Goal: Task Accomplishment & Management: Use online tool/utility

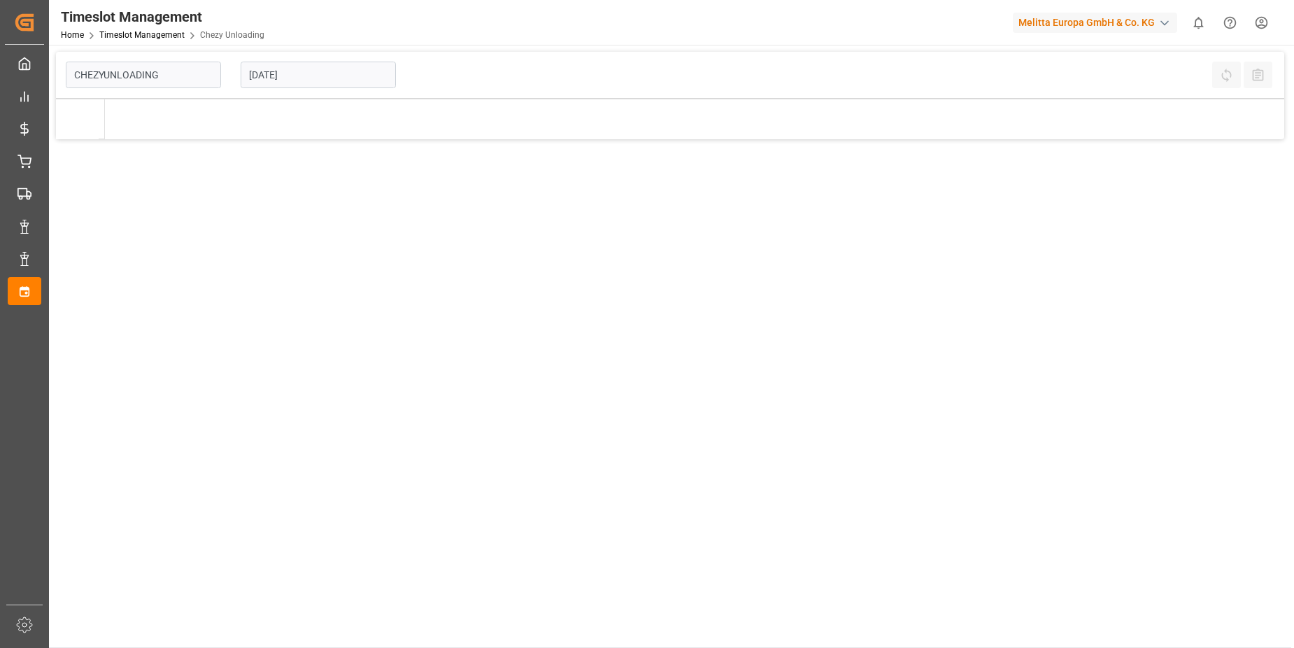
type input "Chezy Unloading"
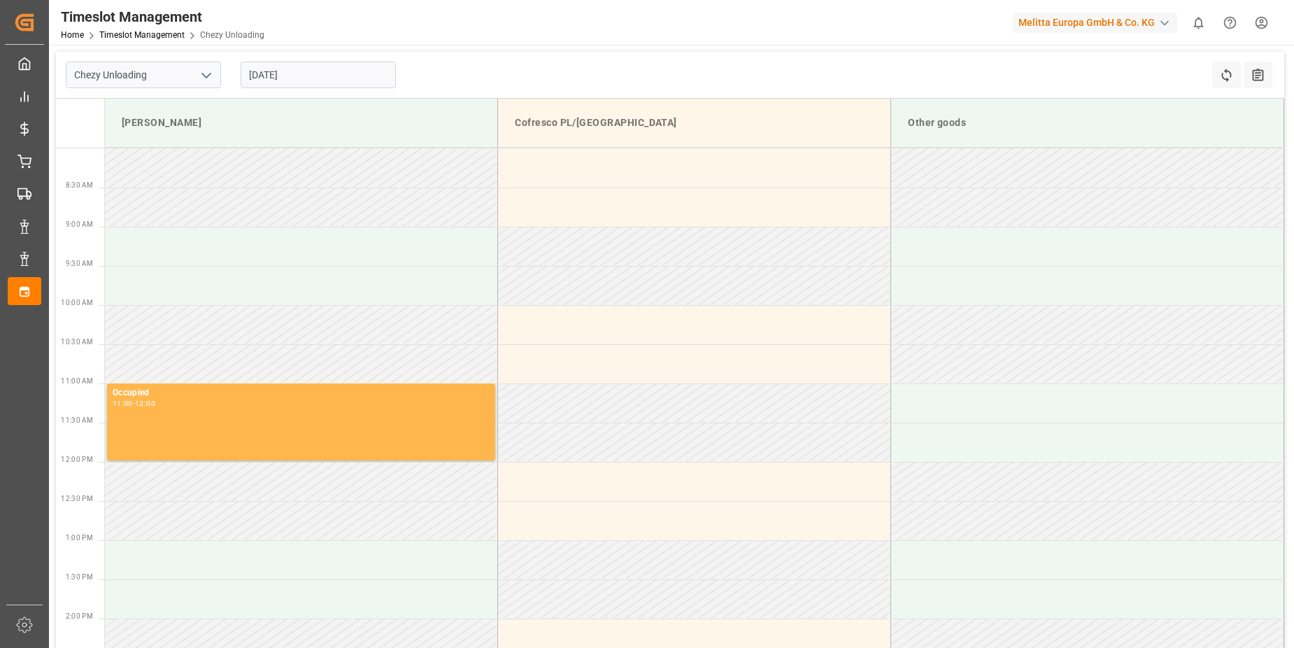
click at [258, 78] on input "[DATE]" at bounding box center [318, 75] width 155 height 27
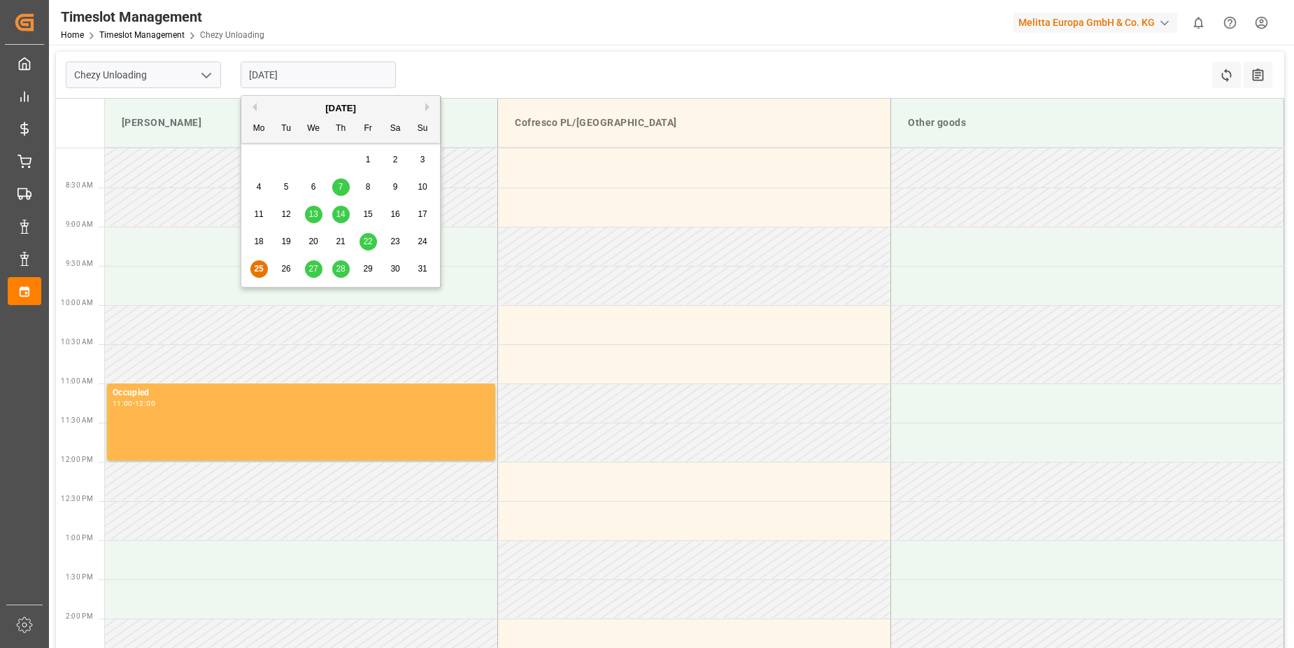
click at [313, 271] on span "27" at bounding box center [313, 269] width 9 height 10
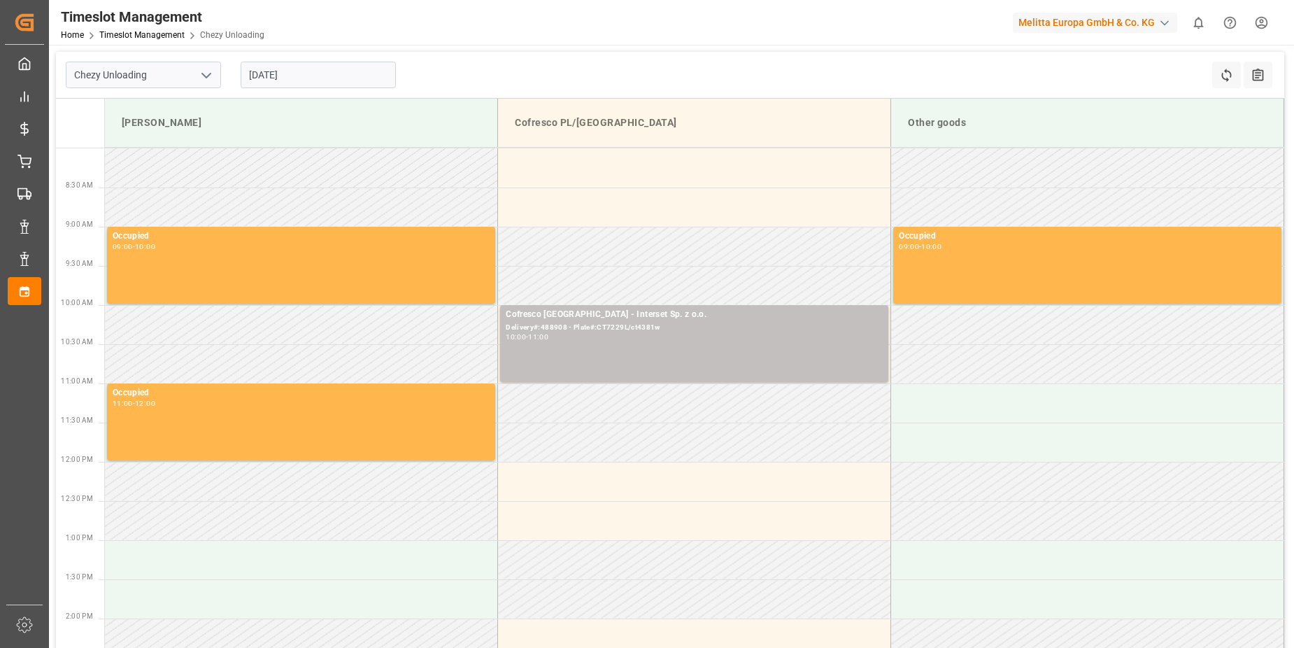
click at [258, 77] on input "[DATE]" at bounding box center [318, 75] width 155 height 27
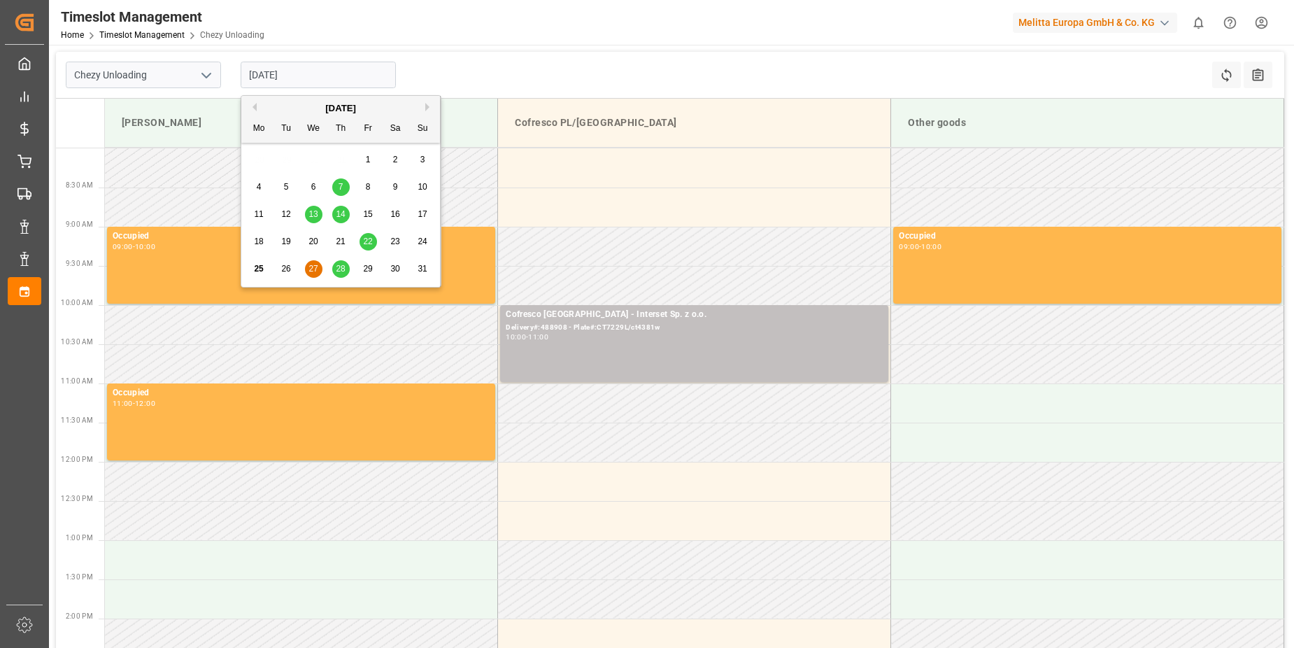
click at [334, 268] on div "28" at bounding box center [340, 269] width 17 height 17
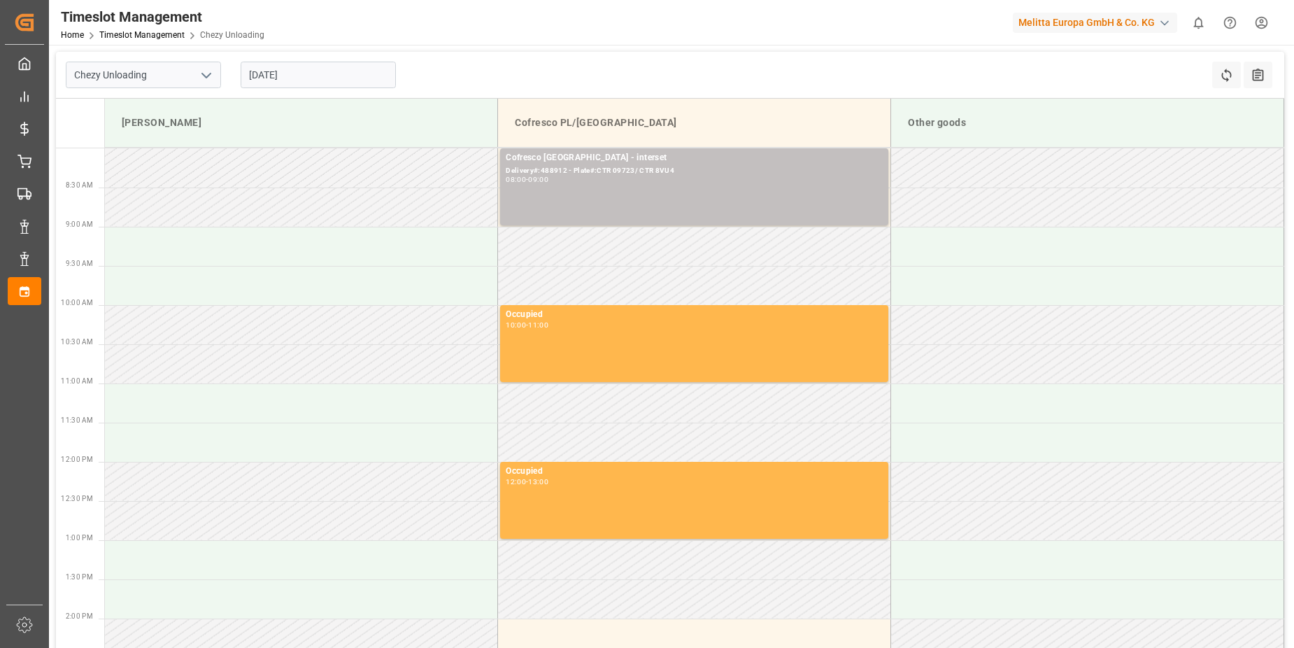
click at [260, 75] on input "[DATE]" at bounding box center [318, 75] width 155 height 27
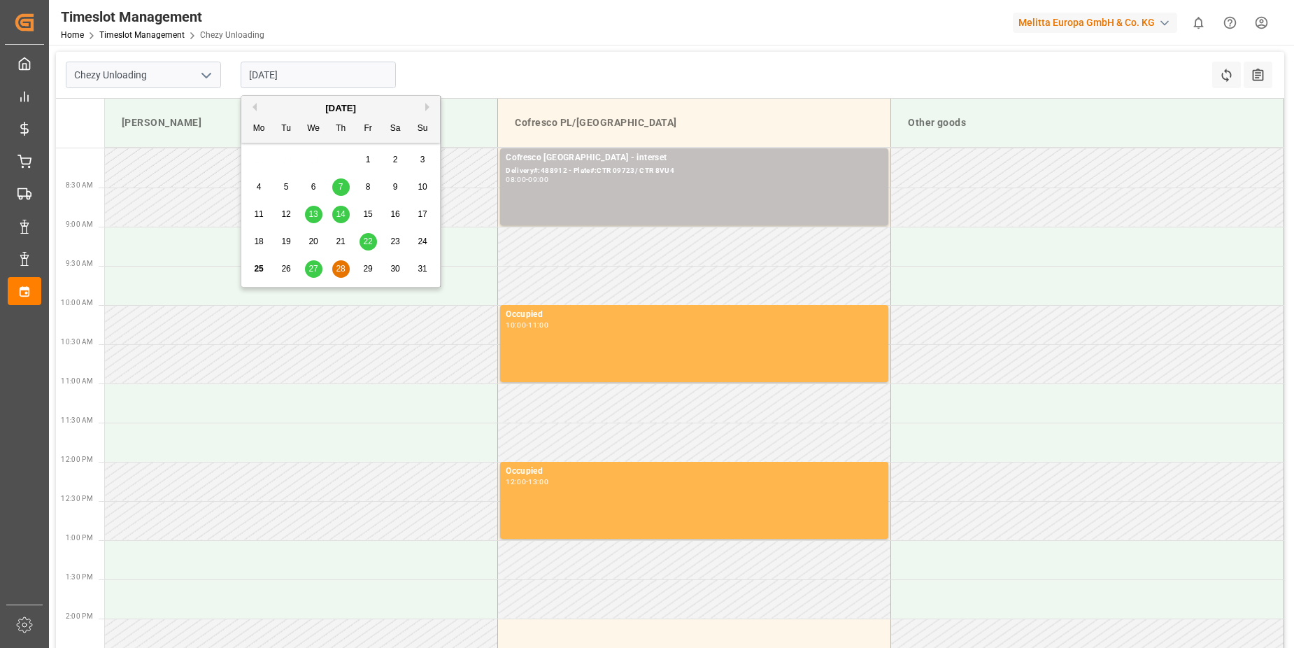
click at [318, 269] on span "27" at bounding box center [313, 269] width 9 height 10
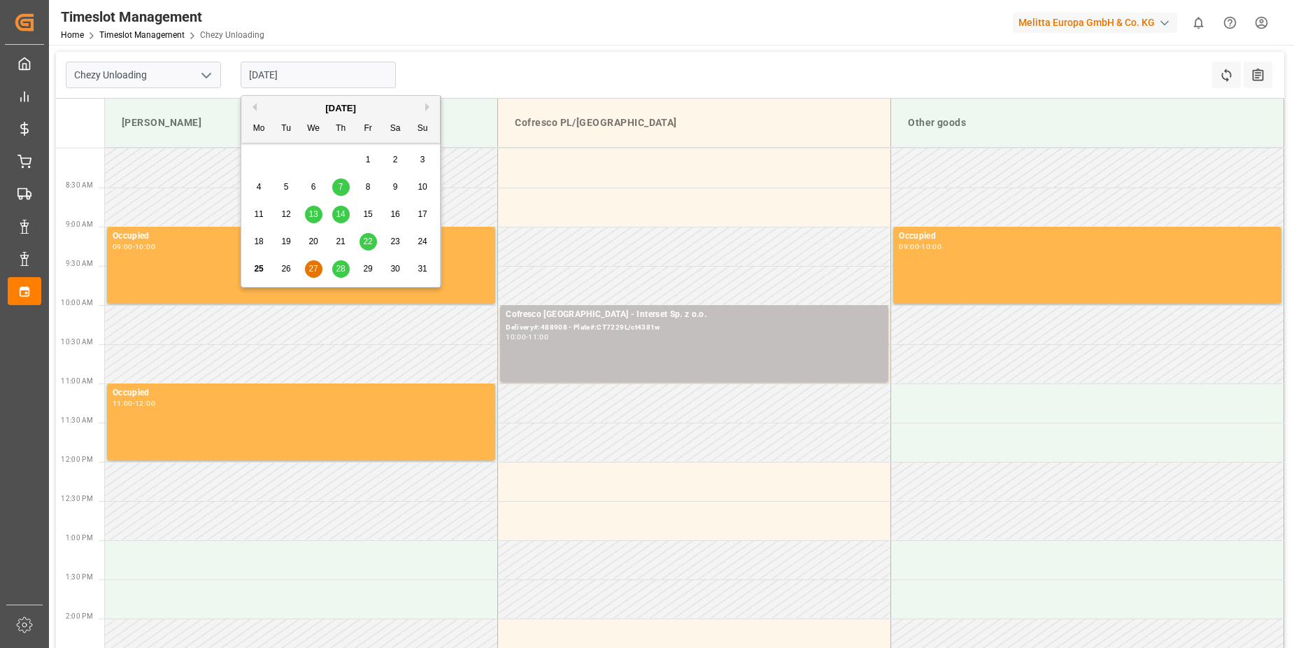
click at [259, 75] on input "[DATE]" at bounding box center [318, 75] width 155 height 27
click at [286, 275] on div "26" at bounding box center [286, 269] width 17 height 17
type input "[DATE]"
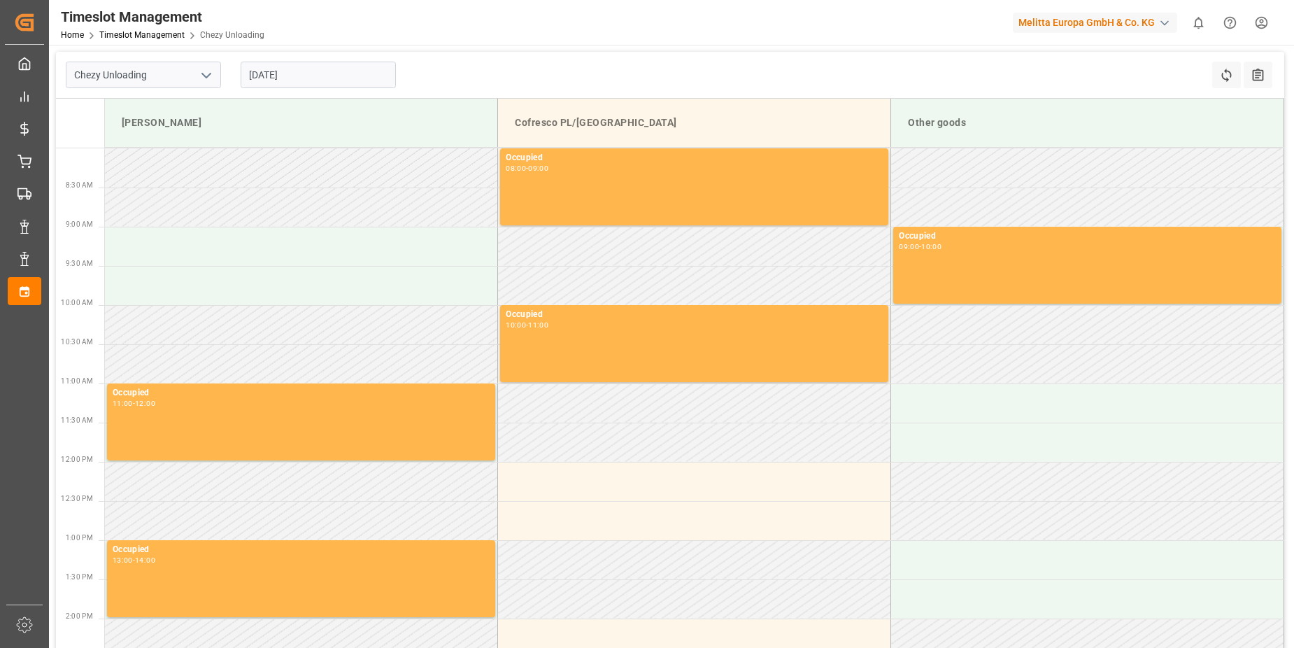
click at [1264, 21] on html "Created by potrace 1.15, written by [PERSON_NAME] [DATE]-[DATE] Created by potr…" at bounding box center [647, 324] width 1294 height 648
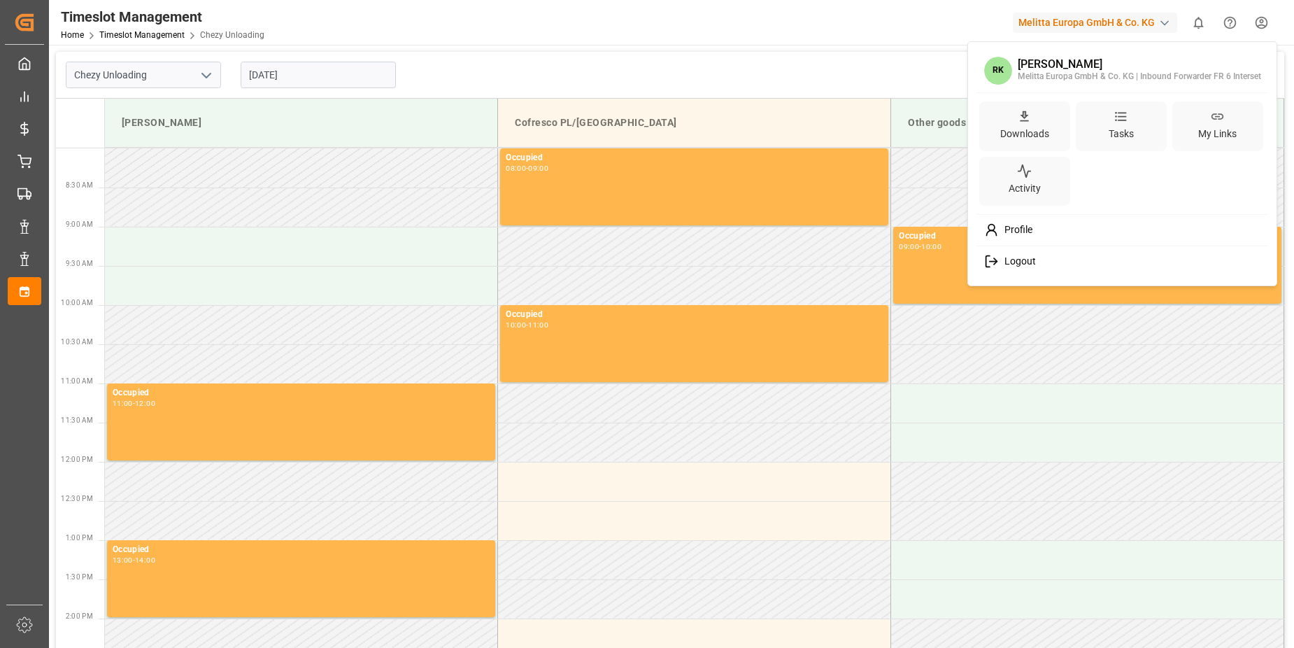
click at [1029, 266] on span "Logout" at bounding box center [1017, 261] width 37 height 13
